Goal: Task Accomplishment & Management: Complete application form

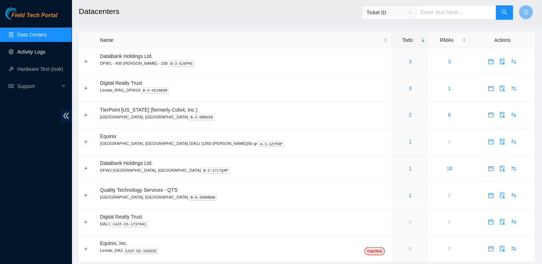
click at [25, 53] on link "Activity Logs" at bounding box center [31, 52] width 28 height 6
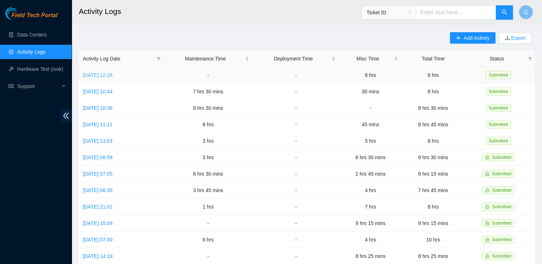
click at [107, 77] on link "[DATE] 12:26" at bounding box center [98, 75] width 30 height 6
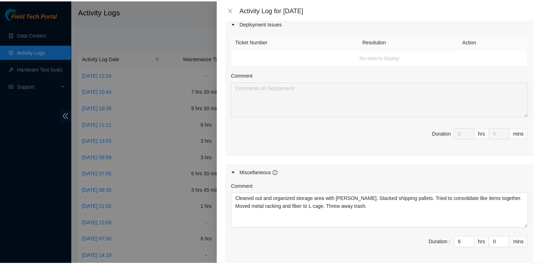
scroll to position [325, 0]
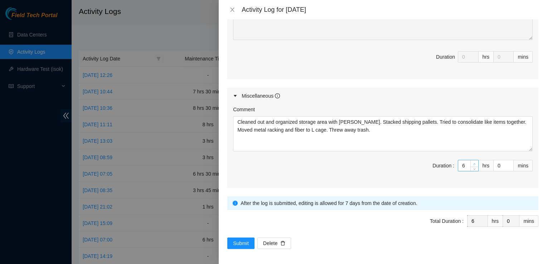
type input "7"
click at [471, 160] on span "Increase Value" at bounding box center [475, 163] width 8 height 6
type input "8"
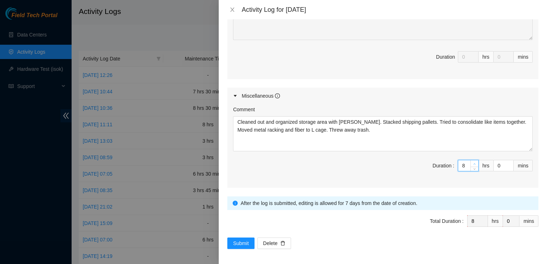
click at [473, 163] on icon "up" at bounding box center [474, 164] width 3 height 3
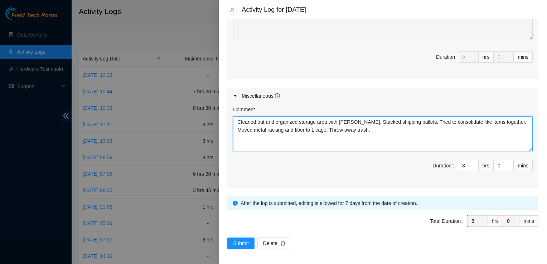
click at [378, 131] on textarea "Cleaned out and organized storage area with [PERSON_NAME]. Stacked shipping pal…" at bounding box center [383, 133] width 300 height 35
click at [357, 138] on textarea "Cleaned out and organized storage area with [PERSON_NAME]. Stacked shipping pal…" at bounding box center [383, 133] width 300 height 35
click at [254, 144] on textarea "Cleaned out and organized storage area with [PERSON_NAME]. Stacked shipping pal…" at bounding box center [383, 133] width 300 height 35
type textarea "Cleaned out and organized storage area with [PERSON_NAME]. Stacked shipping pal…"
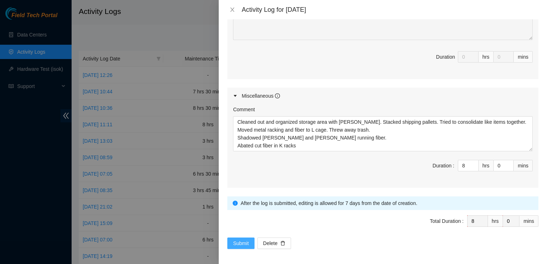
click at [237, 241] on span "Submit" at bounding box center [241, 244] width 16 height 8
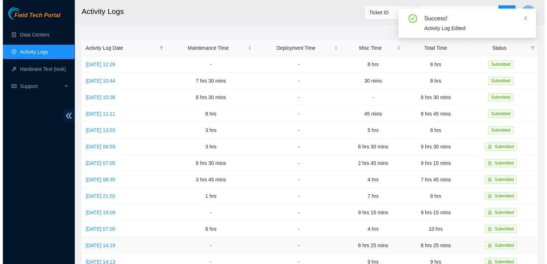
scroll to position [0, 0]
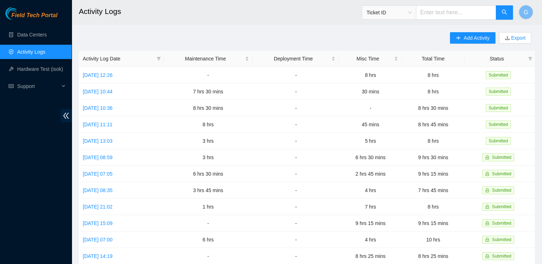
click at [38, 51] on link "Activity Logs" at bounding box center [31, 52] width 28 height 6
click at [112, 72] on link "[DATE] 12:26" at bounding box center [98, 75] width 30 height 6
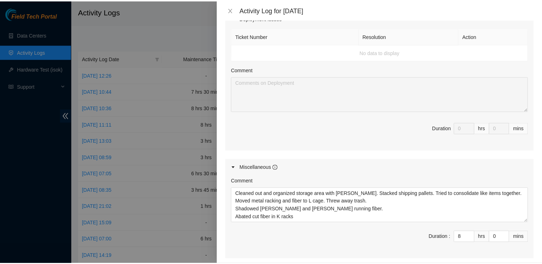
scroll to position [325, 0]
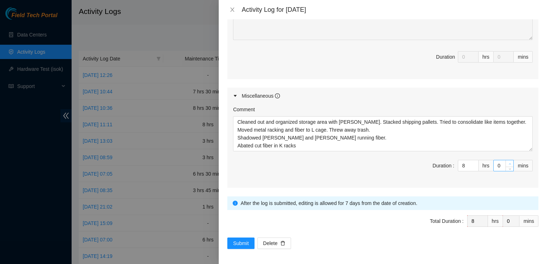
type input "1"
click at [509, 163] on icon "up" at bounding box center [510, 164] width 3 height 3
type input "2"
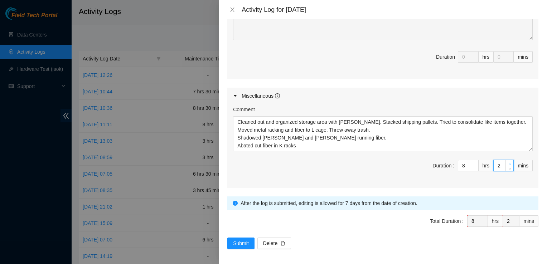
click at [509, 163] on icon "up" at bounding box center [510, 164] width 3 height 3
type input "3"
click at [509, 163] on icon "up" at bounding box center [510, 164] width 3 height 3
type input "4"
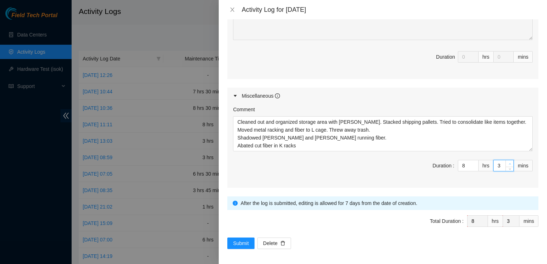
type input "4"
click at [509, 163] on icon "up" at bounding box center [510, 164] width 3 height 3
type input "5"
click at [509, 163] on icon "up" at bounding box center [510, 164] width 3 height 3
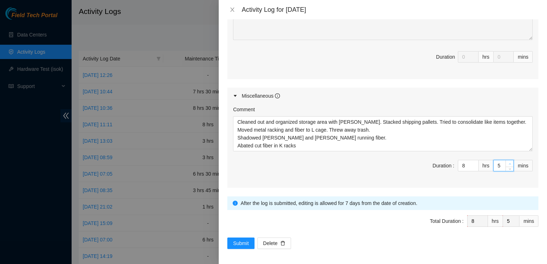
type input "6"
click at [509, 163] on icon "up" at bounding box center [510, 164] width 3 height 3
type input "7"
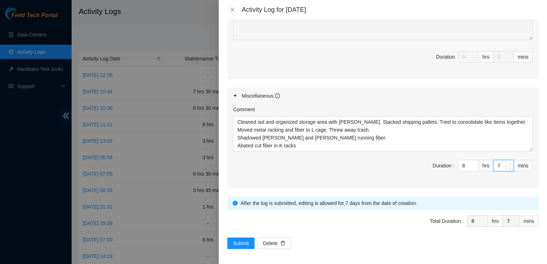
click at [509, 163] on icon "up" at bounding box center [510, 164] width 3 height 3
type input "8"
click at [509, 163] on icon "up" at bounding box center [510, 164] width 3 height 3
type input "9"
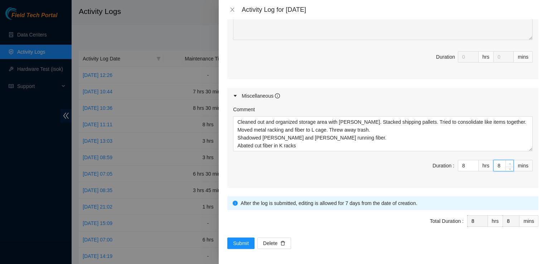
type input "9"
click at [509, 163] on icon "up" at bounding box center [510, 164] width 3 height 3
type input "10"
click at [509, 163] on icon "up" at bounding box center [510, 164] width 3 height 3
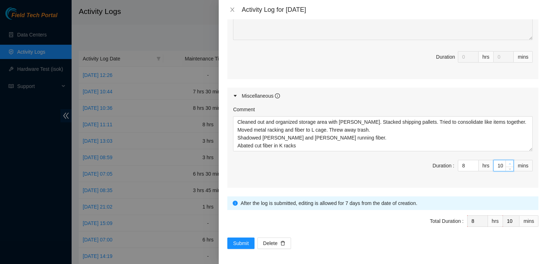
type input "11"
click at [509, 163] on icon "up" at bounding box center [510, 164] width 3 height 3
type input "12"
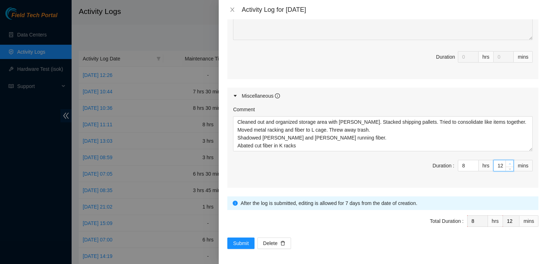
click at [509, 163] on icon "up" at bounding box center [510, 164] width 3 height 3
type input "13"
click at [509, 163] on icon "up" at bounding box center [510, 164] width 3 height 3
type input "14"
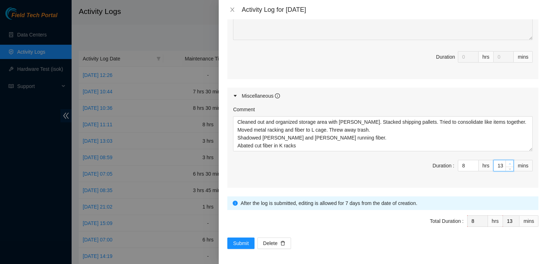
type input "14"
click at [509, 163] on icon "up" at bounding box center [510, 164] width 3 height 3
type input "15"
click at [509, 163] on icon "up" at bounding box center [510, 164] width 3 height 3
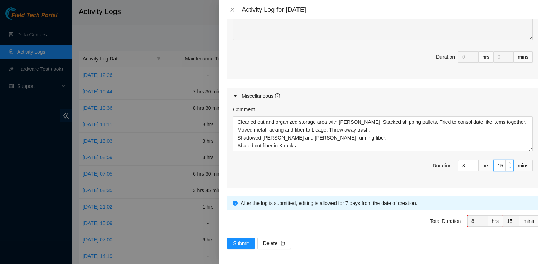
type input "14"
click at [508, 167] on span "down" at bounding box center [510, 168] width 4 height 4
click at [409, 216] on span "Total Duration : 8 hrs 14 mins" at bounding box center [382, 226] width 311 height 20
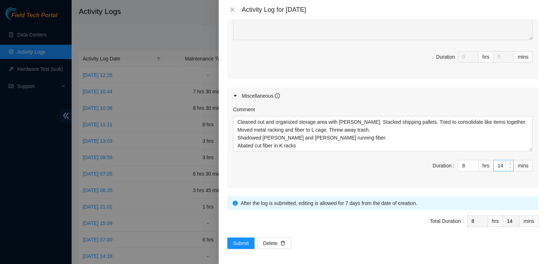
type input "13"
click at [509, 167] on icon "down" at bounding box center [510, 168] width 3 height 3
type input "12"
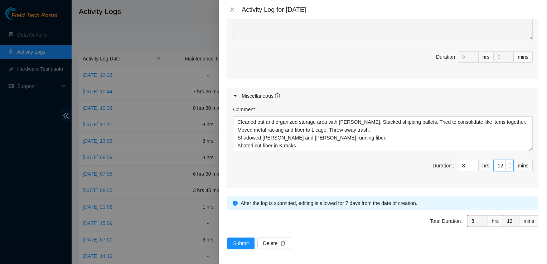
click at [506, 165] on span "Decrease Value" at bounding box center [510, 168] width 8 height 6
type input "11"
click at [506, 165] on span "Decrease Value" at bounding box center [510, 168] width 8 height 6
type input "12"
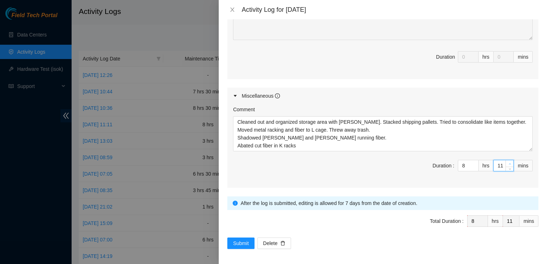
type input "12"
click at [508, 162] on span "up" at bounding box center [510, 164] width 4 height 4
type input "13"
click at [508, 162] on span "up" at bounding box center [510, 164] width 4 height 4
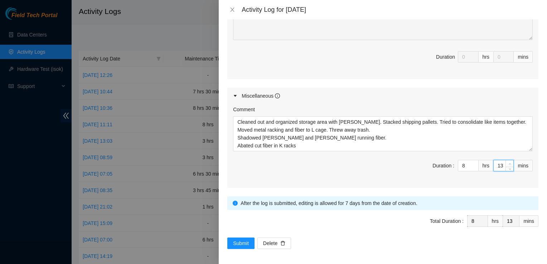
type input "14"
click at [508, 162] on span "up" at bounding box center [510, 164] width 4 height 4
type input "15"
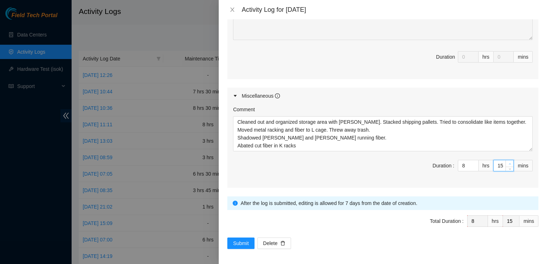
click at [508, 162] on span "up" at bounding box center [510, 164] width 4 height 4
click at [246, 238] on button "Submit" at bounding box center [240, 243] width 27 height 11
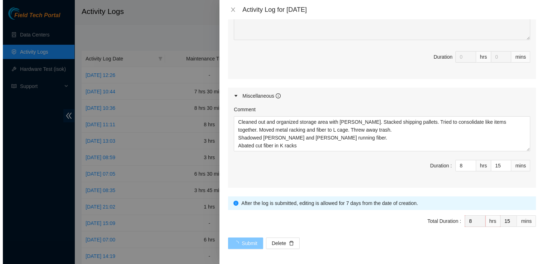
scroll to position [0, 0]
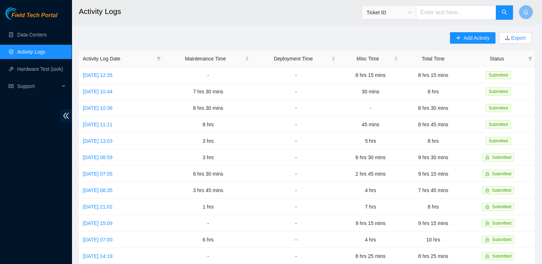
click at [145, 2] on h2 "Activity Logs" at bounding box center [263, 11] width 369 height 23
click at [100, 75] on link "[DATE] 12:26" at bounding box center [98, 75] width 30 height 6
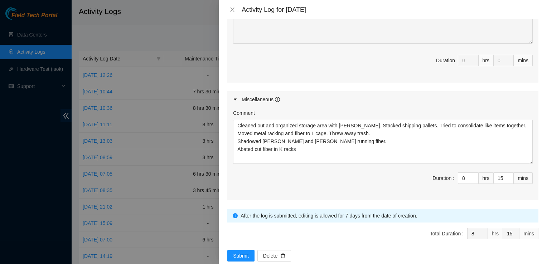
scroll to position [325, 0]
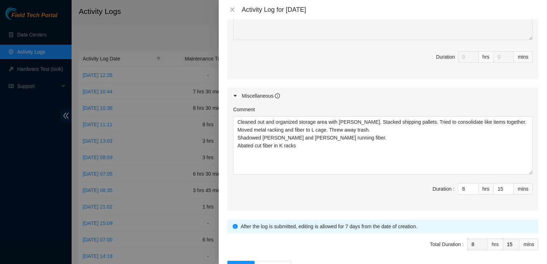
drag, startPoint x: 527, startPoint y: 149, endPoint x: 529, endPoint y: 172, distance: 23.4
click at [529, 172] on div "Comment Cleaned out and organized storage area with [PERSON_NAME]. Stacked ship…" at bounding box center [382, 157] width 311 height 107
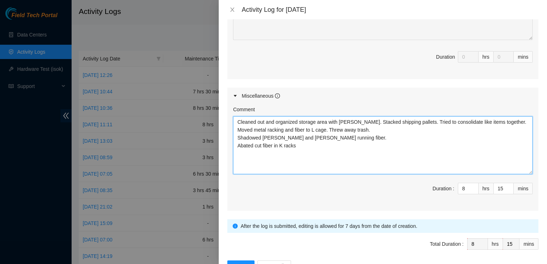
drag, startPoint x: 518, startPoint y: 165, endPoint x: 165, endPoint y: 81, distance: 363.4
click at [165, 81] on div "Activity Log for [DATE] Note: This activity log is for informational purposes o…" at bounding box center [273, 132] width 547 height 264
